Goal: Task Accomplishment & Management: Complete application form

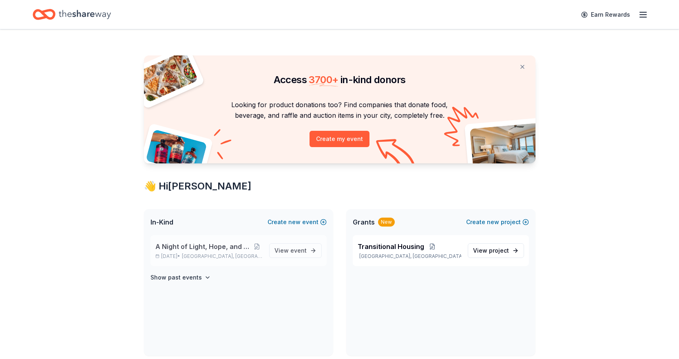
click at [183, 246] on span "A Night of Light, Hope, and Legacy Gala 2026" at bounding box center [203, 247] width 97 height 10
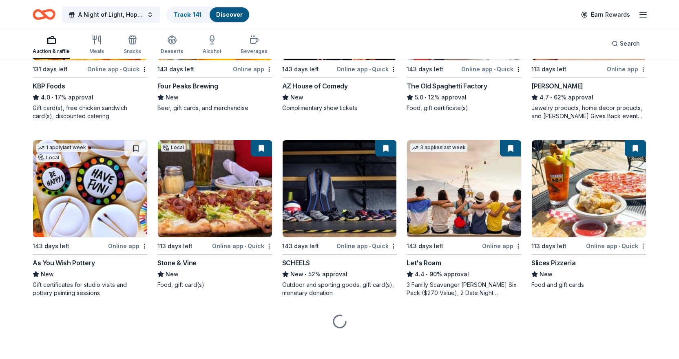
scroll to position [544, 0]
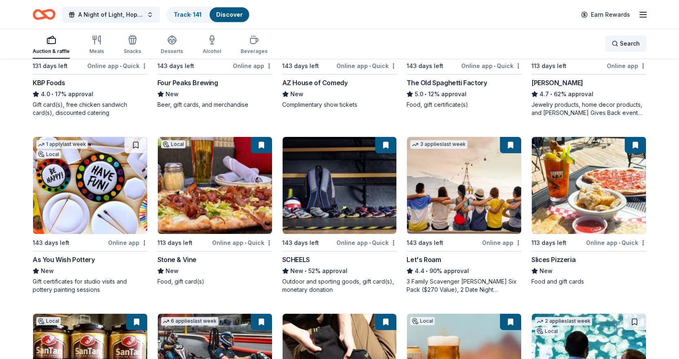
click at [629, 42] on span "Search" at bounding box center [630, 44] width 20 height 10
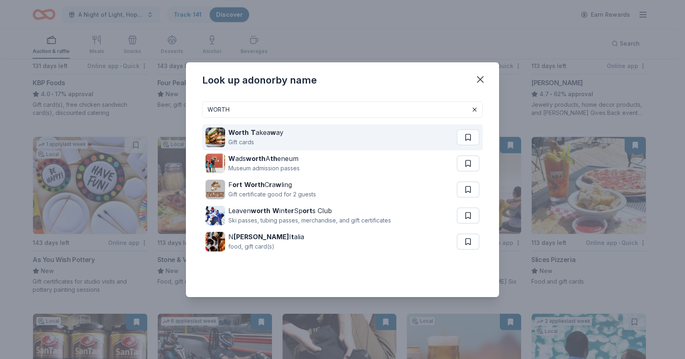
type input "WORTH"
click at [233, 140] on div "Gift cards" at bounding box center [255, 142] width 55 height 10
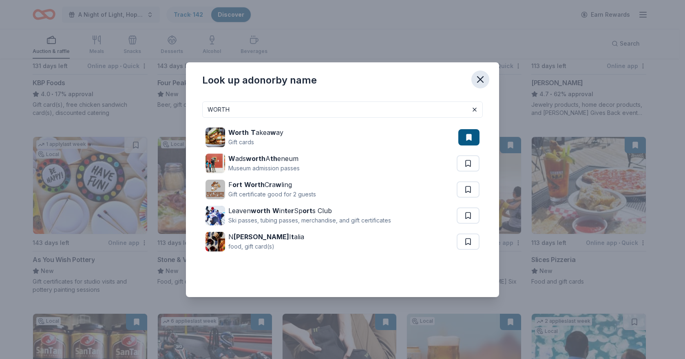
click at [485, 80] on icon "button" at bounding box center [480, 79] width 11 height 11
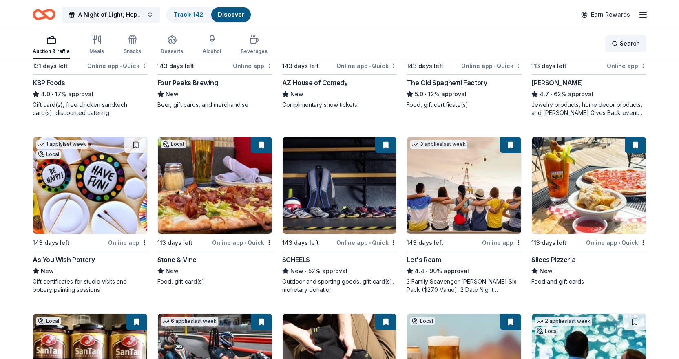
click at [616, 42] on div "Search" at bounding box center [626, 44] width 28 height 10
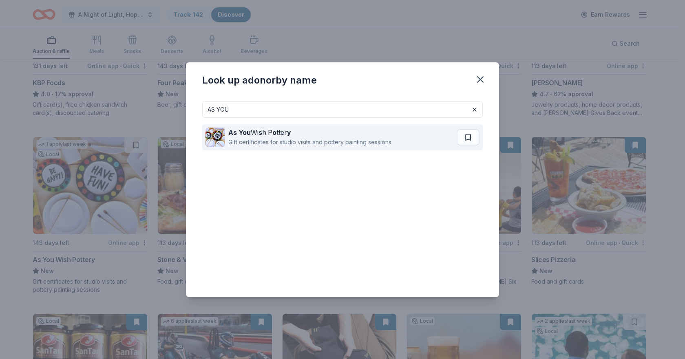
type input "AS YOU"
click at [274, 133] on strong "o" at bounding box center [274, 132] width 4 height 8
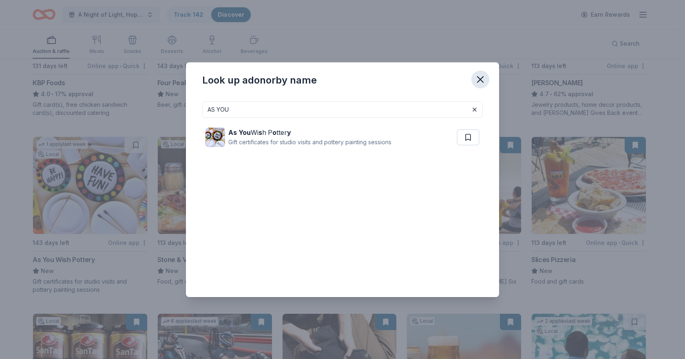
click at [481, 79] on icon "button" at bounding box center [480, 80] width 6 height 6
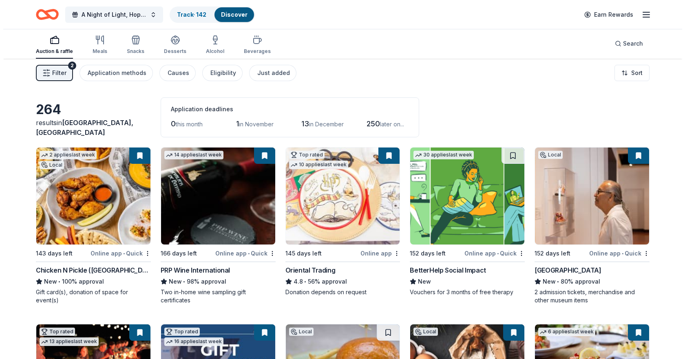
scroll to position [0, 0]
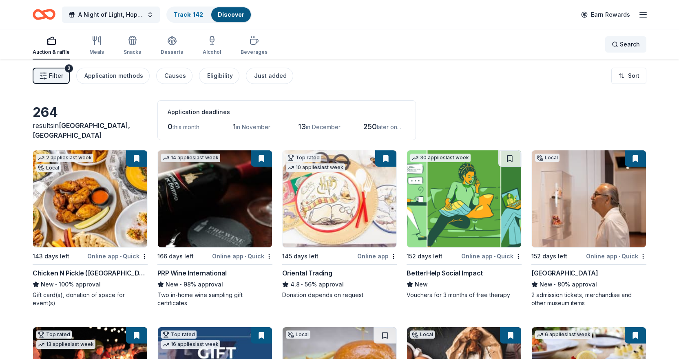
click at [619, 44] on div "Search" at bounding box center [626, 45] width 28 height 10
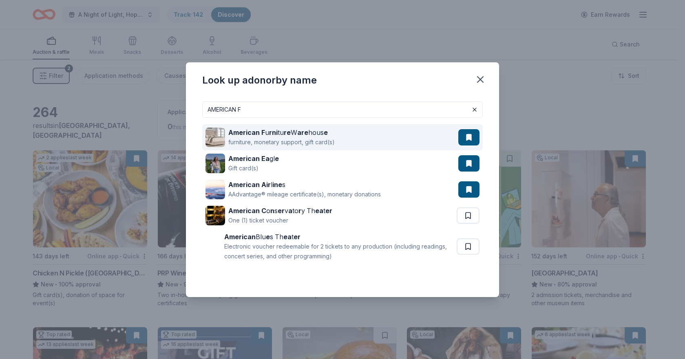
click at [423, 136] on div "American F u rni tu re W are hous e furniture, monetary support, gift card(s)" at bounding box center [331, 137] width 253 height 26
click at [460, 137] on button at bounding box center [468, 137] width 21 height 16
click at [468, 137] on button at bounding box center [468, 137] width 21 height 16
click at [362, 134] on div "American F u rni tu re W are hous e furniture, monetary support, gift card(s)" at bounding box center [331, 137] width 253 height 26
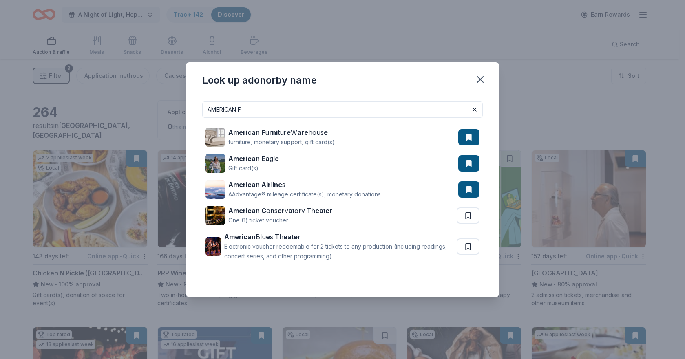
drag, startPoint x: 283, startPoint y: 104, endPoint x: 129, endPoint y: 124, distance: 155.3
click at [129, 124] on div "Look up a donor by name AMERICAN F American F u rni tu re W are hous e furnitur…" at bounding box center [342, 179] width 685 height 359
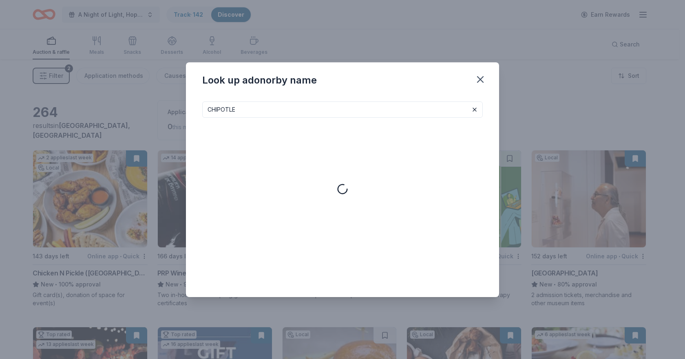
type input "CHIPOTLE"
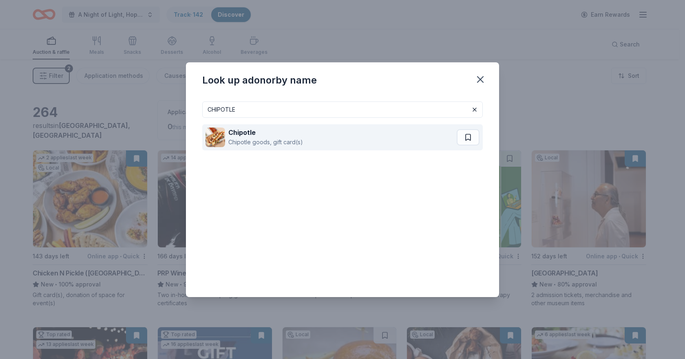
click at [245, 147] on div "Chipotle Chipotle goods, gift card(s)" at bounding box center [330, 137] width 251 height 26
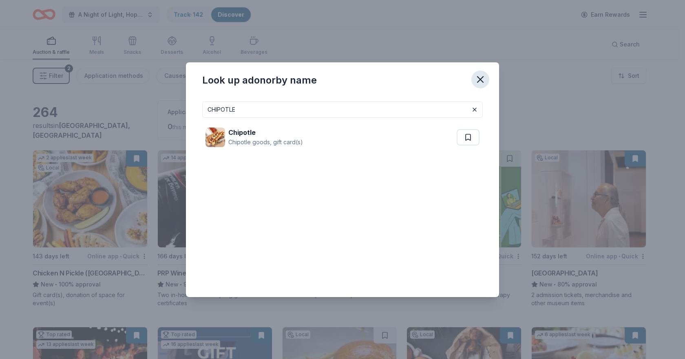
click at [479, 75] on icon "button" at bounding box center [480, 79] width 11 height 11
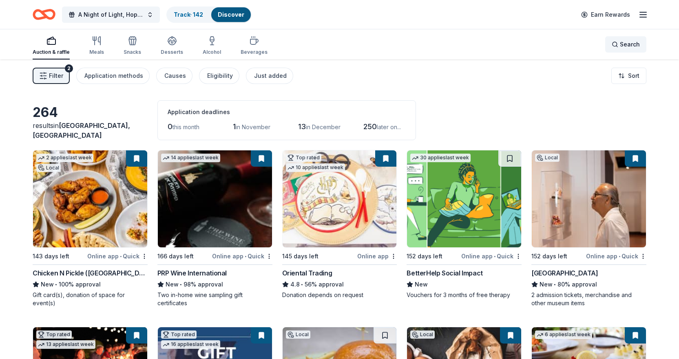
click at [616, 41] on div "Search" at bounding box center [626, 45] width 28 height 10
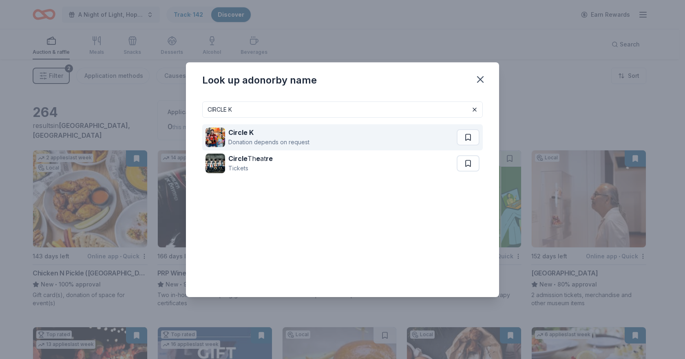
click at [245, 131] on strong "Circle K" at bounding box center [240, 132] width 25 height 8
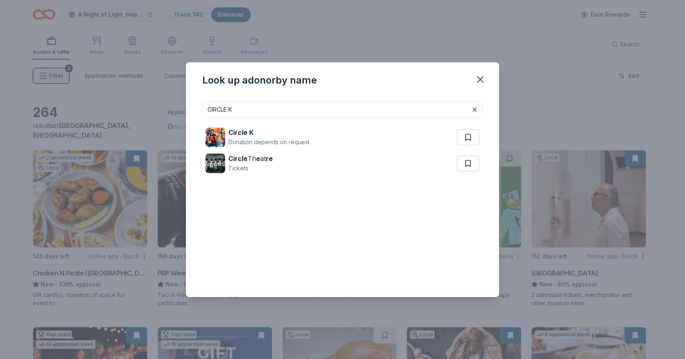
drag, startPoint x: 405, startPoint y: 109, endPoint x: 14, endPoint y: 116, distance: 391.5
click at [14, 116] on div "Look up a donor by name CIRCLE K Circle K Donation depends on request Circle Th…" at bounding box center [342, 179] width 685 height 359
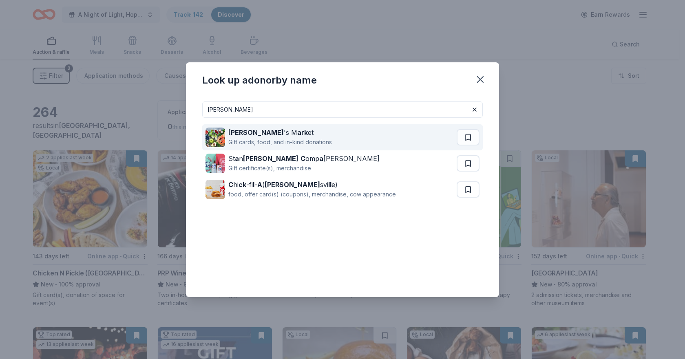
click at [280, 142] on div "Gift cards, food, and in-kind donations" at bounding box center [280, 142] width 104 height 10
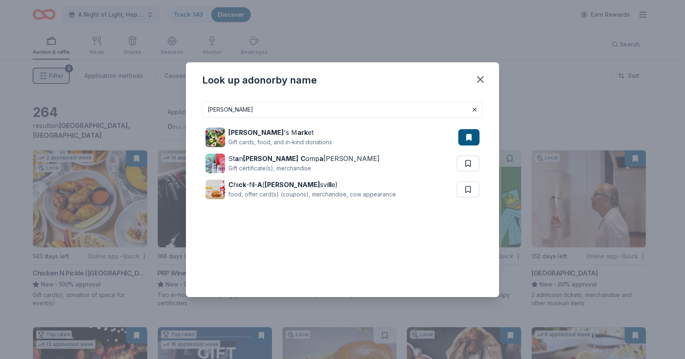
click at [266, 97] on div "CLARK Clark 's M ark et Gift cards, food, and in-kind donations St a n Clark C …" at bounding box center [342, 196] width 313 height 202
drag, startPoint x: 263, startPoint y: 104, endPoint x: 137, endPoint y: 106, distance: 125.6
click at [137, 106] on div "Look up a donor by name CLARK Clark 's M ark et Gift cards, food, and in-kind d…" at bounding box center [342, 179] width 685 height 359
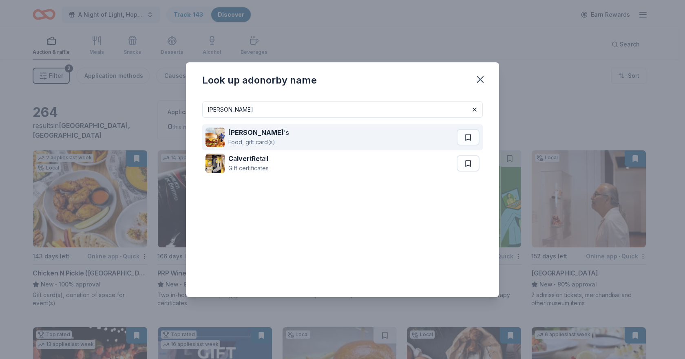
click at [232, 134] on strong "Culver" at bounding box center [255, 132] width 55 height 8
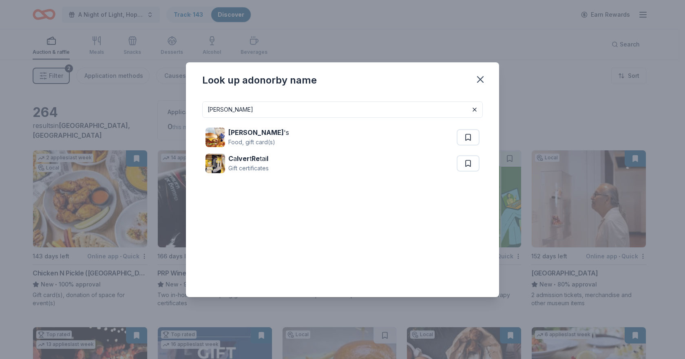
drag, startPoint x: 268, startPoint y: 113, endPoint x: 188, endPoint y: 110, distance: 79.6
click at [188, 110] on div "CULVER Culver 's Food, gift card(s) C a lver t Re tai l Gift certificates" at bounding box center [342, 196] width 313 height 202
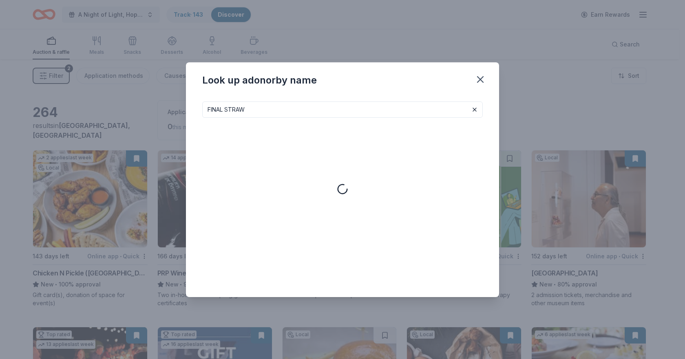
type input "FINAL STRAW"
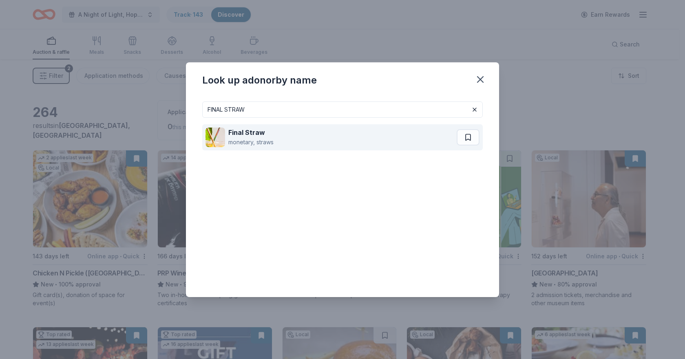
click at [254, 131] on strong "Final Straw" at bounding box center [246, 132] width 37 height 8
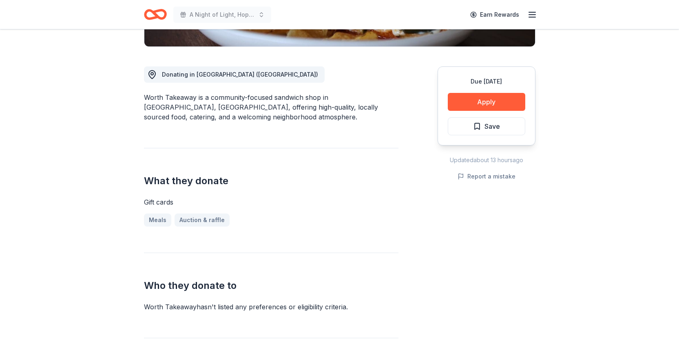
scroll to position [245, 0]
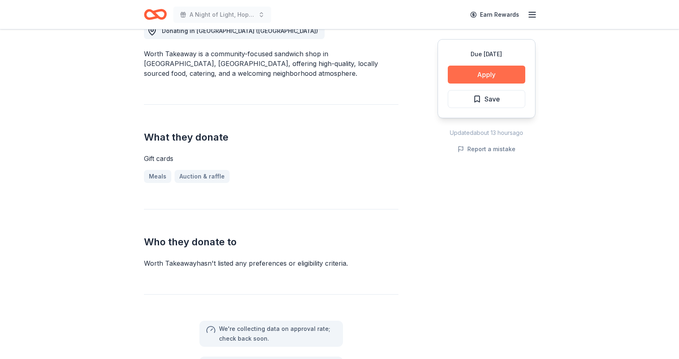
click at [510, 72] on button "Apply" at bounding box center [486, 75] width 77 height 18
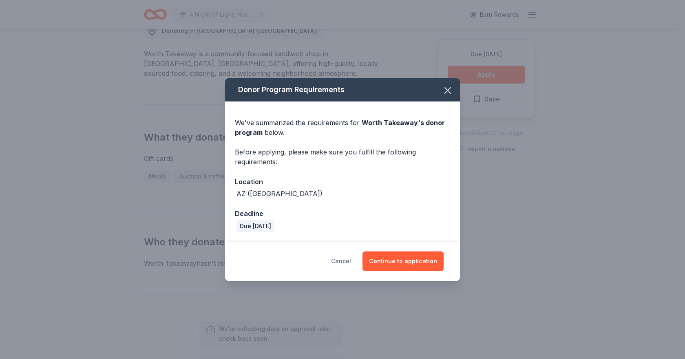
click at [346, 262] on button "Cancel" at bounding box center [341, 262] width 20 height 20
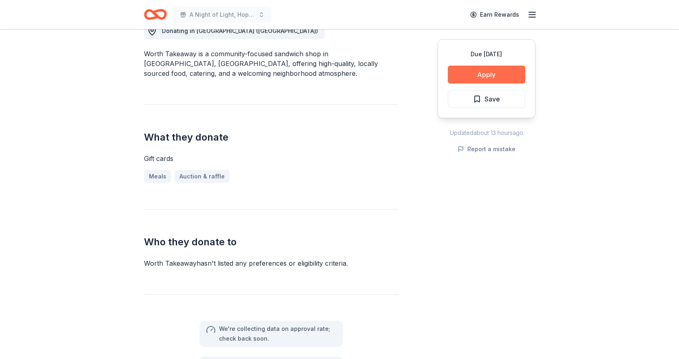
click at [515, 68] on button "Apply" at bounding box center [486, 75] width 77 height 18
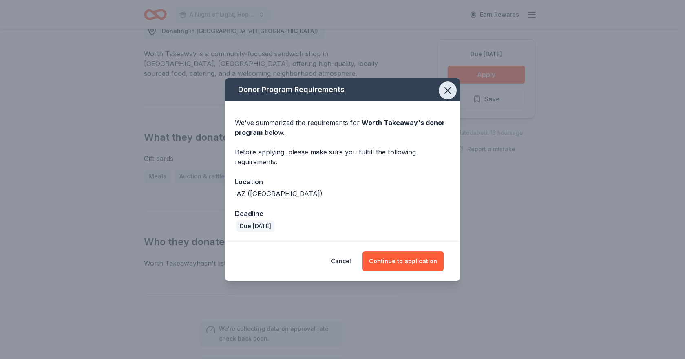
click at [446, 91] on icon "button" at bounding box center [447, 90] width 11 height 11
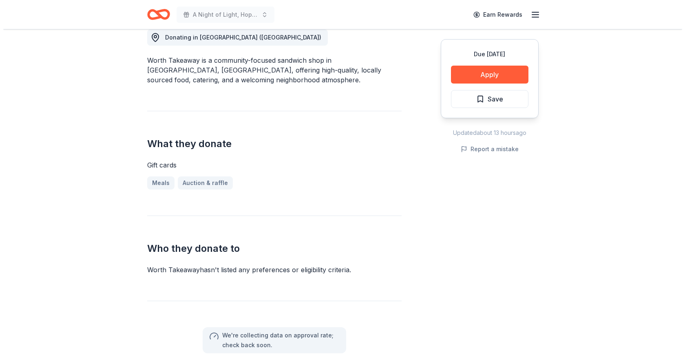
scroll to position [122, 0]
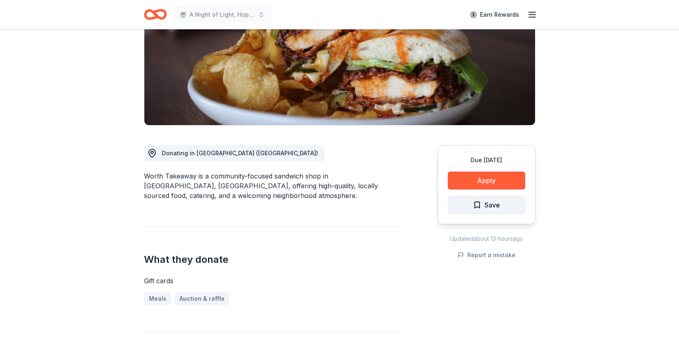
click at [495, 210] on button "Save" at bounding box center [486, 205] width 77 height 18
click at [492, 205] on html "A Night of Light, Hope, and Legacy Gala 2026 Earn Rewards Due in 143 days Share…" at bounding box center [339, 57] width 679 height 359
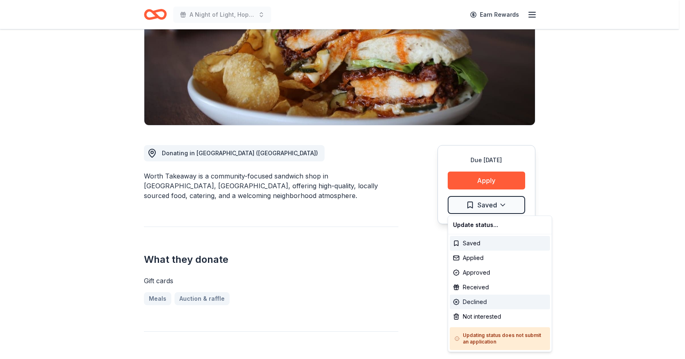
click at [488, 300] on div "Declined" at bounding box center [500, 302] width 100 height 15
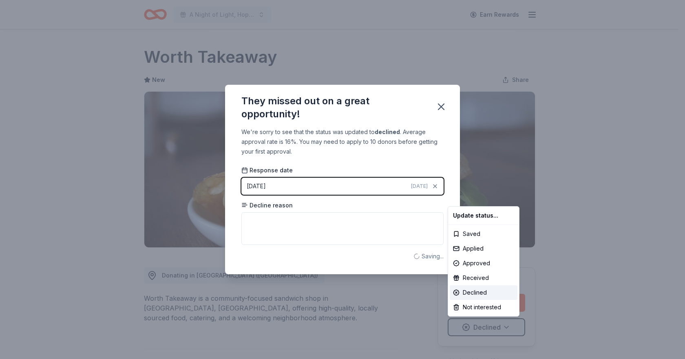
scroll to position [0, 0]
click at [263, 231] on html "A Night of Light, Hope, and Legacy Gala 2026 Earn Rewards Due in 143 days Share…" at bounding box center [342, 179] width 685 height 359
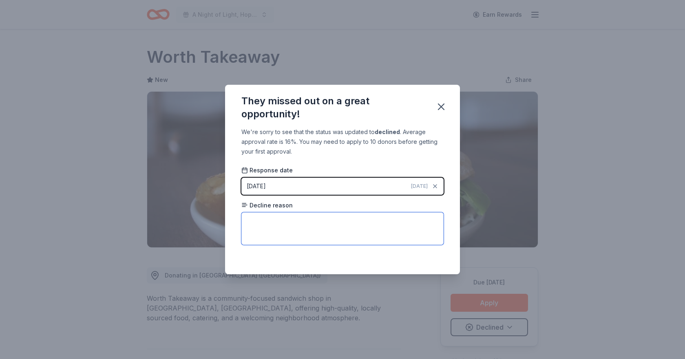
click at [263, 223] on textarea at bounding box center [342, 228] width 202 height 33
paste textarea "Thank you for considering us to be part of your fundraising efforts. Unfortunat…"
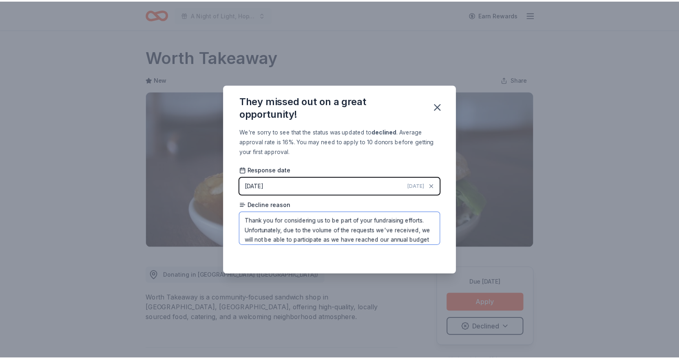
scroll to position [39, 0]
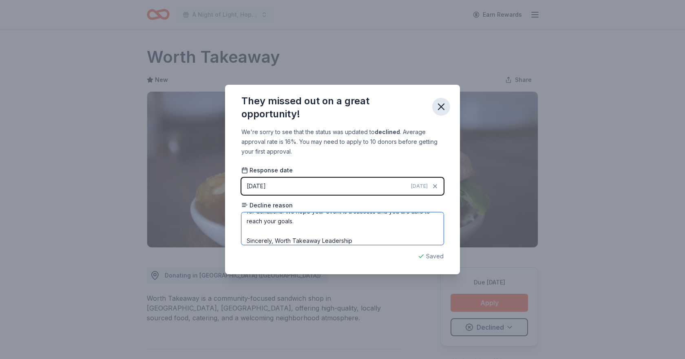
type textarea "Thank you for considering us to be part of your fundraising efforts. Unfortunat…"
click at [444, 106] on icon "button" at bounding box center [440, 106] width 11 height 11
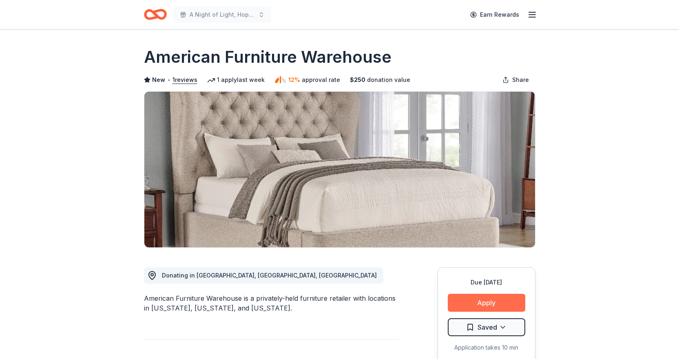
click at [500, 304] on button "Apply" at bounding box center [486, 303] width 77 height 18
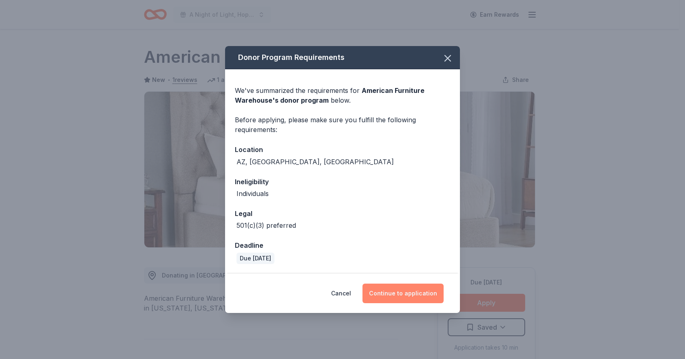
click at [398, 296] on button "Continue to application" at bounding box center [402, 294] width 81 height 20
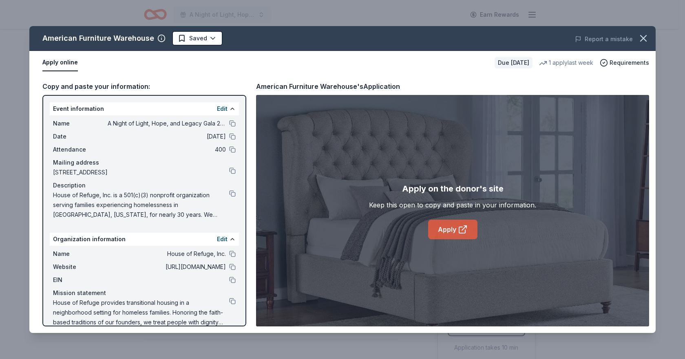
click at [453, 226] on link "Apply" at bounding box center [452, 230] width 49 height 20
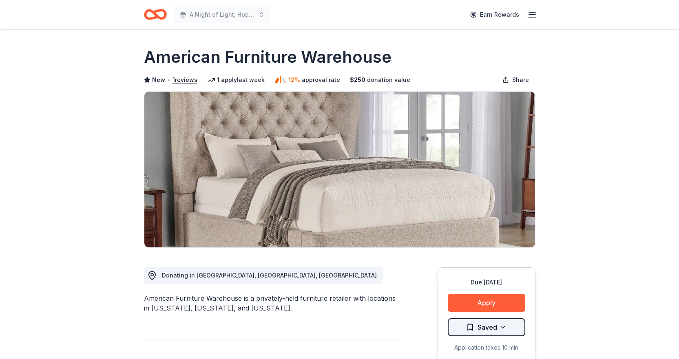
click at [502, 330] on html "A Night of Light, Hope, and Legacy Gala 2026 Earn Rewards Due [DATE] Share Amer…" at bounding box center [339, 179] width 679 height 359
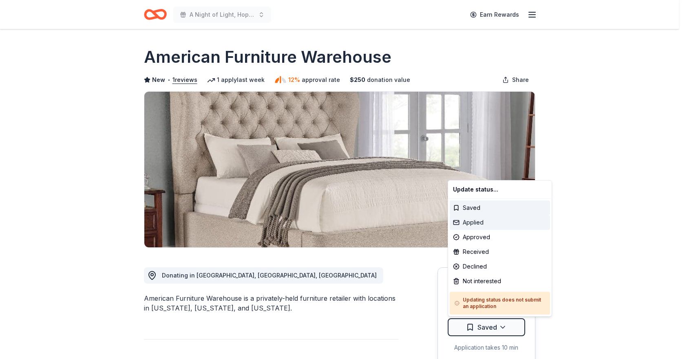
click at [484, 224] on div "Applied" at bounding box center [500, 222] width 100 height 15
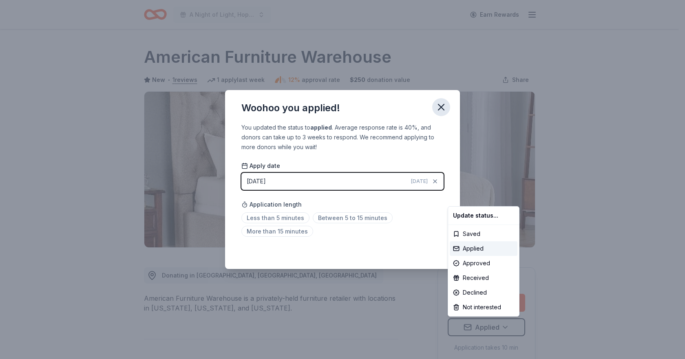
click at [442, 109] on html "A Night of Light, Hope, and Legacy Gala 2026 Earn Rewards Due in 143 days Share…" at bounding box center [342, 179] width 685 height 359
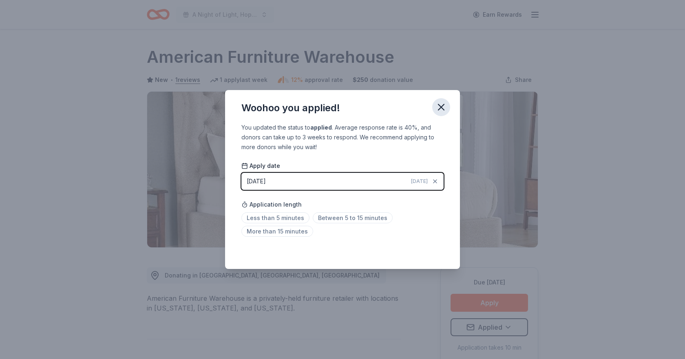
click at [437, 104] on icon "button" at bounding box center [440, 107] width 11 height 11
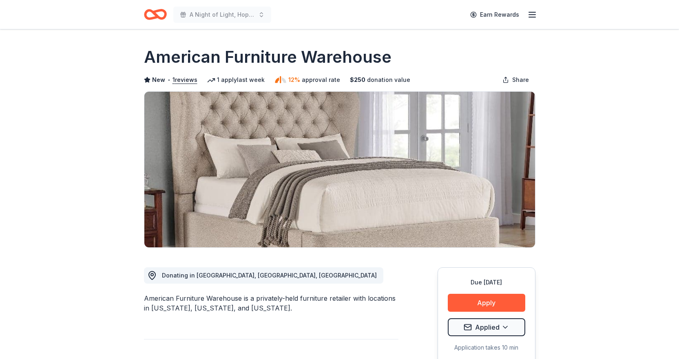
click at [157, 16] on icon "Home" at bounding box center [158, 14] width 13 height 8
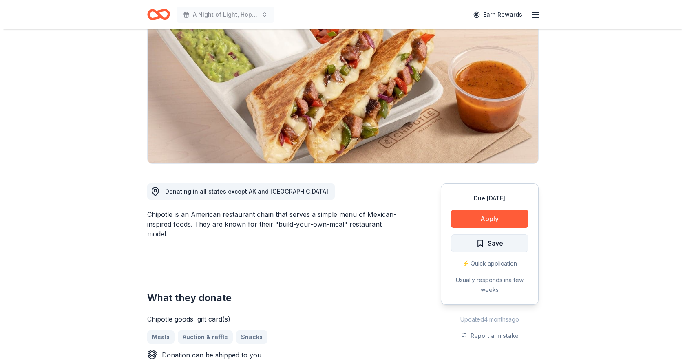
scroll to position [163, 0]
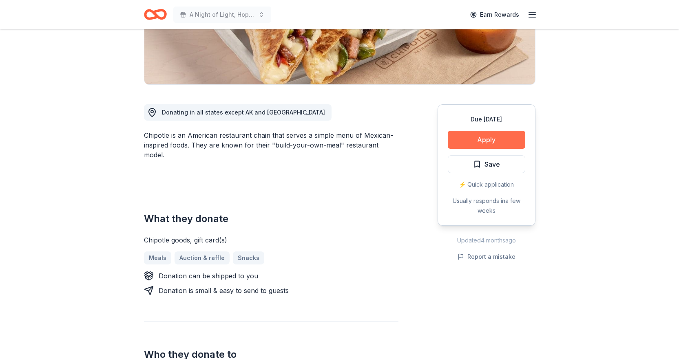
click at [486, 134] on button "Apply" at bounding box center [486, 140] width 77 height 18
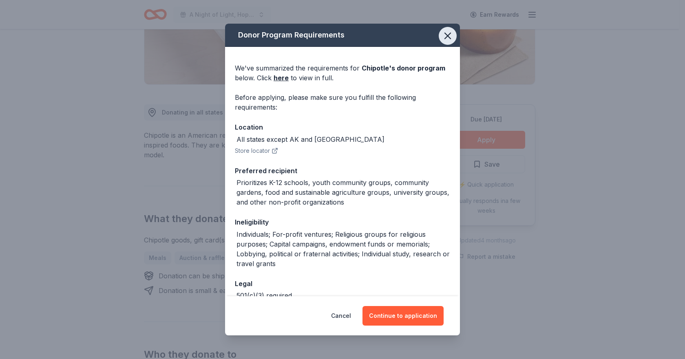
click at [445, 38] on icon "button" at bounding box center [448, 36] width 6 height 6
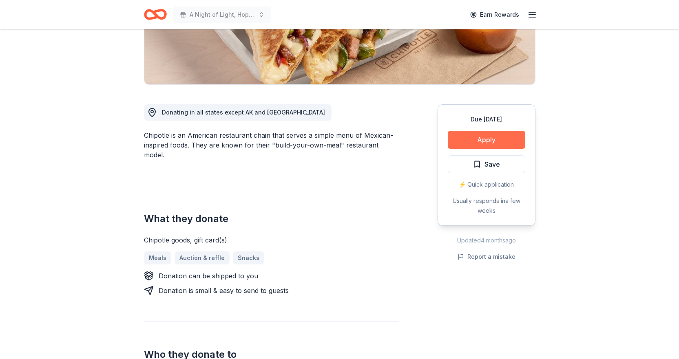
click at [510, 148] on button "Apply" at bounding box center [486, 140] width 77 height 18
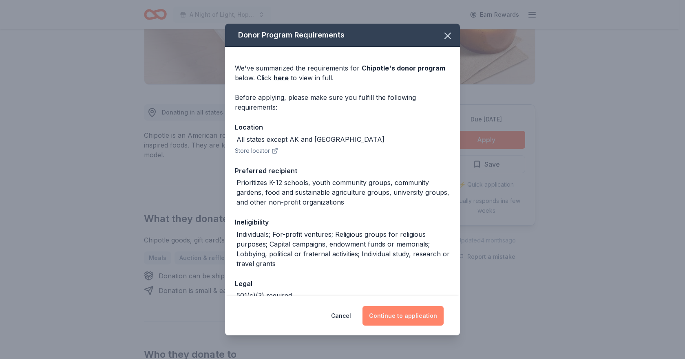
click at [407, 322] on button "Continue to application" at bounding box center [402, 316] width 81 height 20
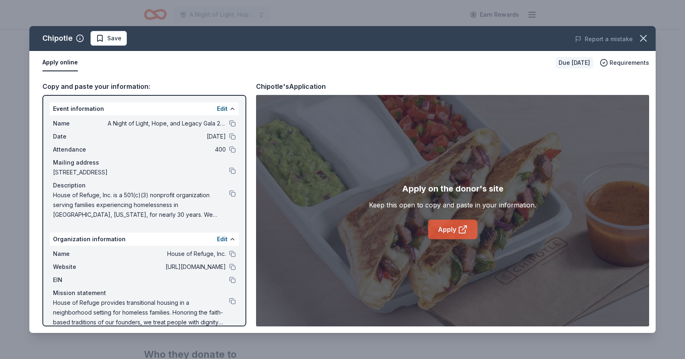
click at [449, 220] on link "Apply" at bounding box center [452, 230] width 49 height 20
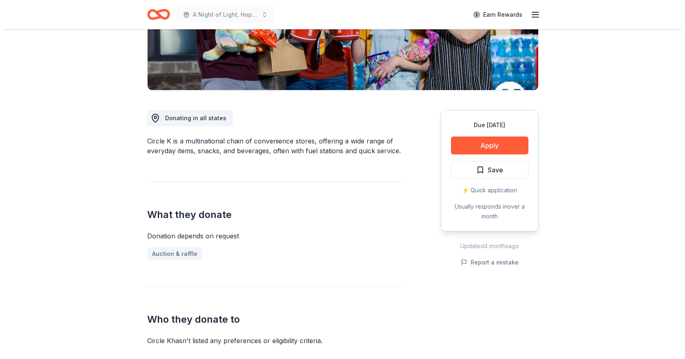
scroll to position [163, 0]
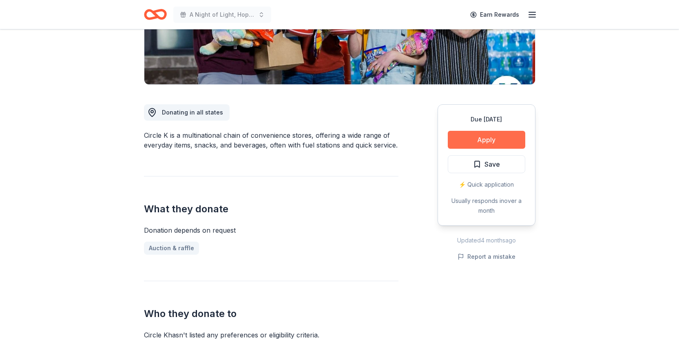
click at [475, 143] on button "Apply" at bounding box center [486, 140] width 77 height 18
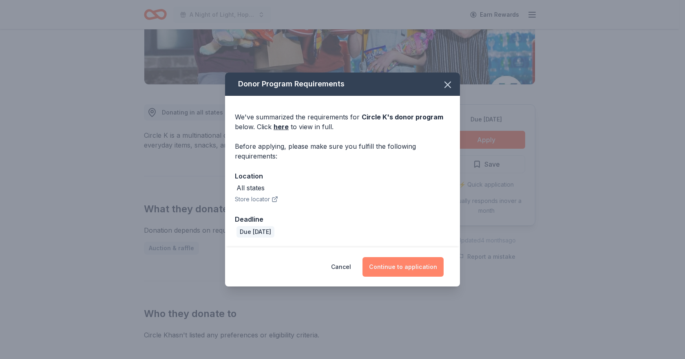
click at [408, 265] on button "Continue to application" at bounding box center [402, 267] width 81 height 20
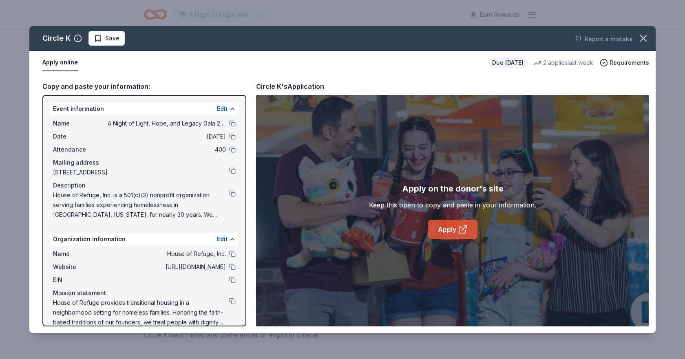
click at [455, 228] on link "Apply" at bounding box center [452, 230] width 49 height 20
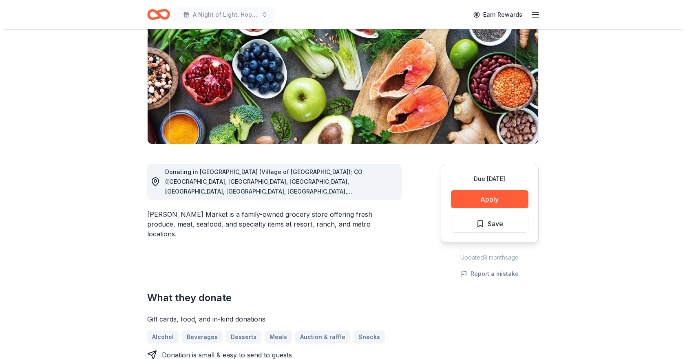
scroll to position [122, 0]
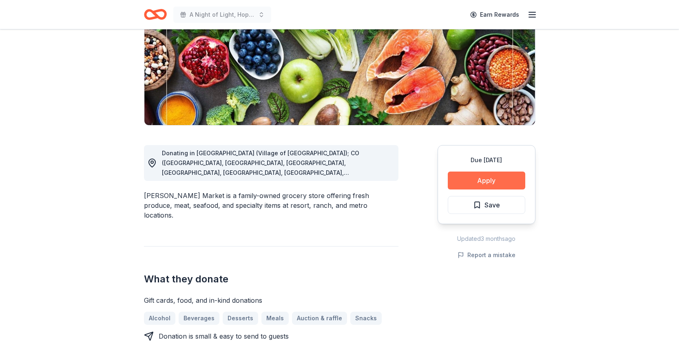
click at [461, 177] on button "Apply" at bounding box center [486, 181] width 77 height 18
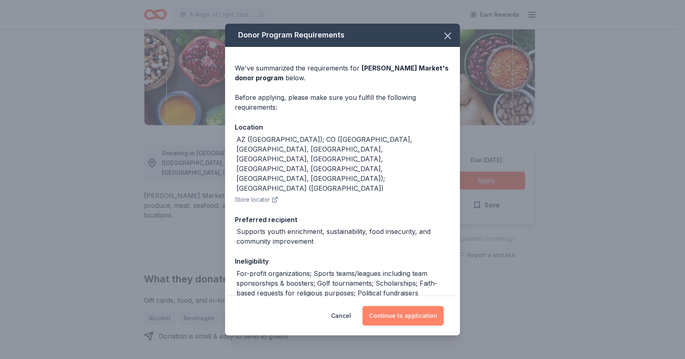
click at [409, 312] on button "Continue to application" at bounding box center [402, 316] width 81 height 20
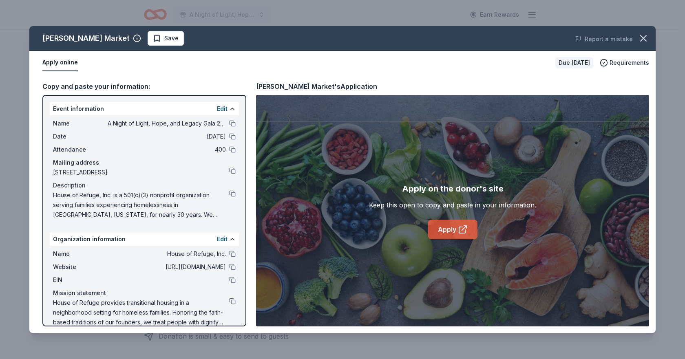
click at [446, 231] on link "Apply" at bounding box center [452, 230] width 49 height 20
click at [649, 38] on button "button" at bounding box center [643, 38] width 18 height 18
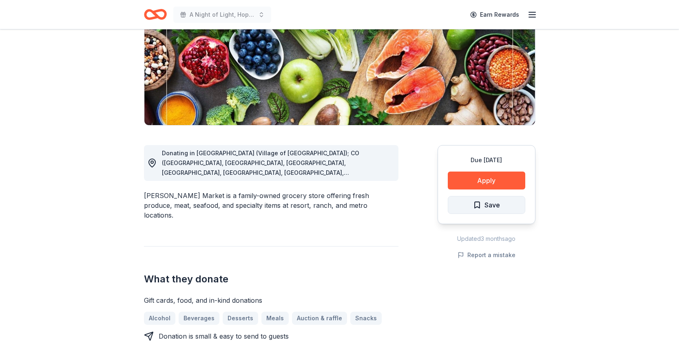
click at [507, 201] on button "Save" at bounding box center [486, 205] width 77 height 18
click at [488, 210] on html "A Night of Light, Hope, and Legacy Gala 2026 Earn Rewards Due in 83 days Share …" at bounding box center [339, 57] width 679 height 359
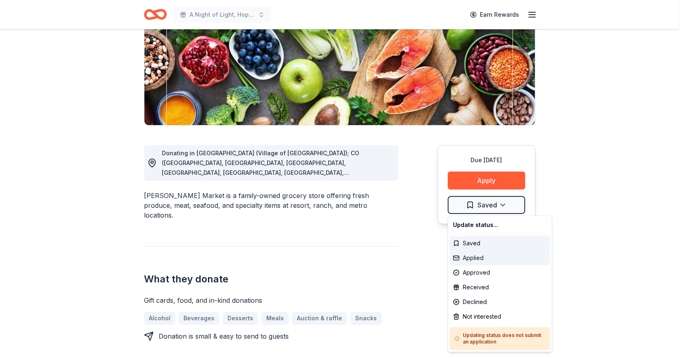
click at [481, 261] on div "Applied" at bounding box center [500, 258] width 100 height 15
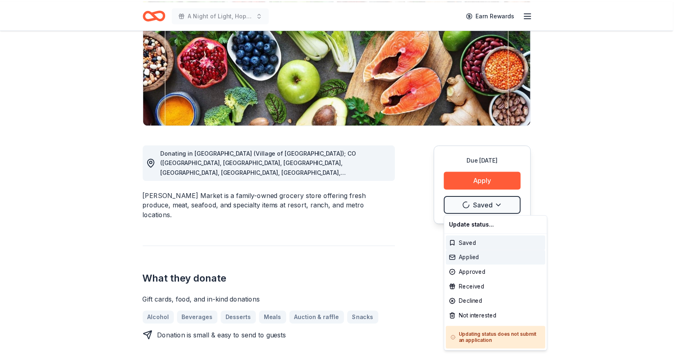
scroll to position [0, 0]
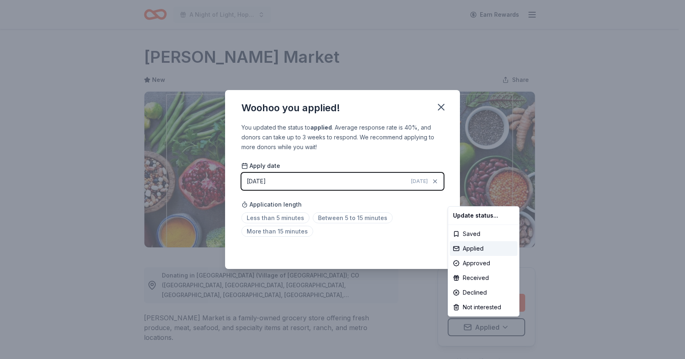
click at [453, 103] on html "A Night of Light, Hope, and Legacy Gala 2026 Earn Rewards Due in 83 days Share …" at bounding box center [342, 179] width 685 height 359
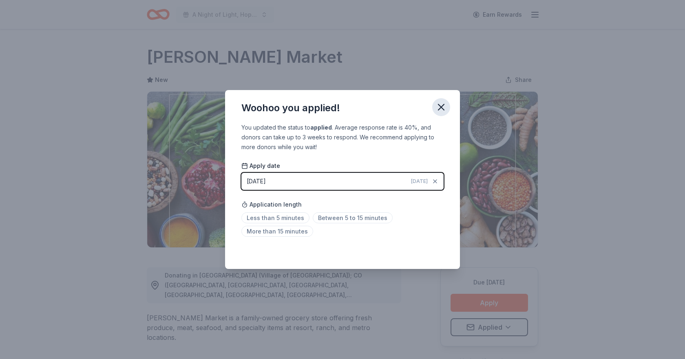
click at [443, 106] on icon "button" at bounding box center [441, 107] width 6 height 6
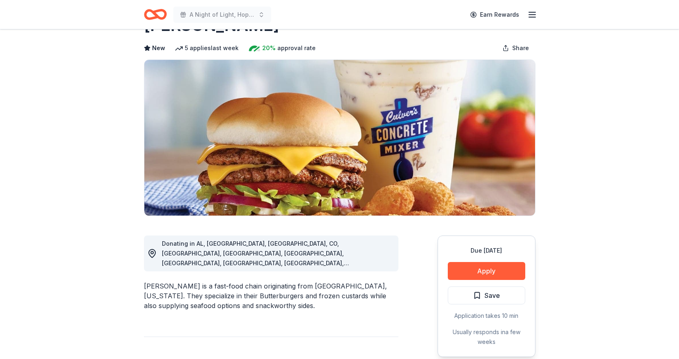
scroll to position [82, 0]
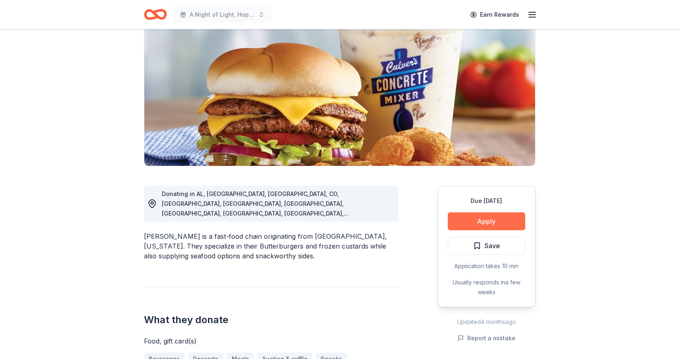
click at [484, 224] on button "Apply" at bounding box center [486, 221] width 77 height 18
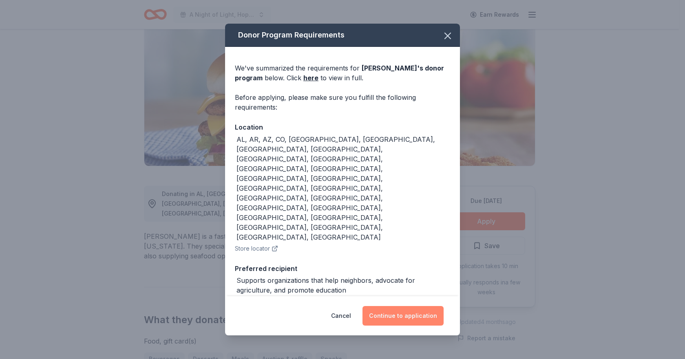
click at [424, 306] on button "Continue to application" at bounding box center [402, 316] width 81 height 20
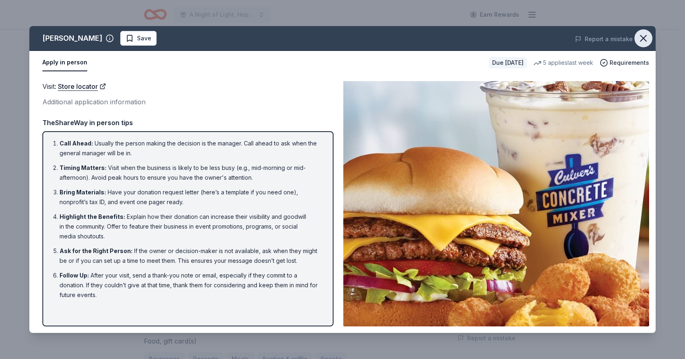
click at [648, 37] on icon "button" at bounding box center [643, 38] width 11 height 11
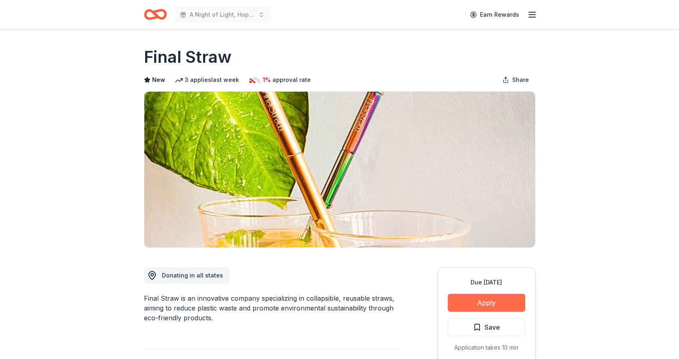
click at [476, 304] on button "Apply" at bounding box center [486, 303] width 77 height 18
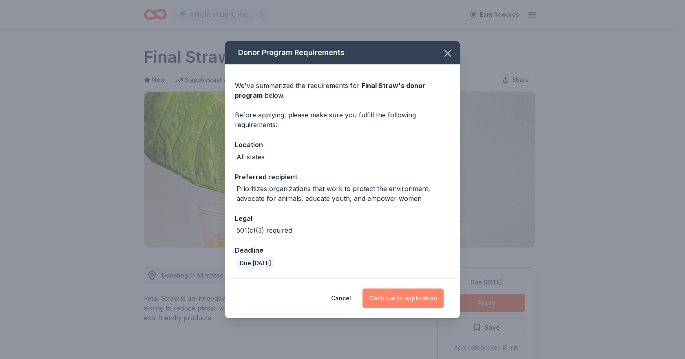
click at [418, 294] on button "Continue to application" at bounding box center [402, 299] width 81 height 20
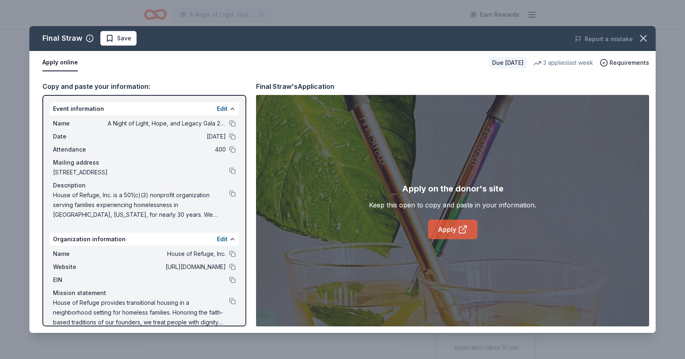
click at [453, 227] on link "Apply" at bounding box center [452, 230] width 49 height 20
